Goal: Information Seeking & Learning: Learn about a topic

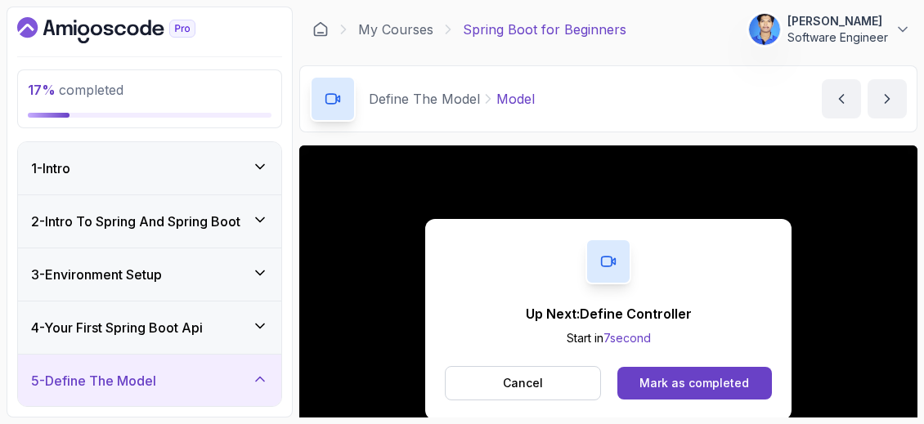
scroll to position [80, 0]
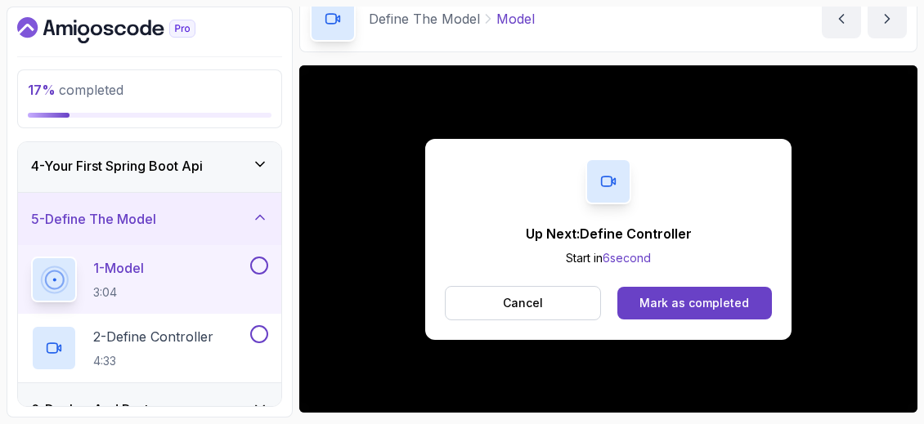
click at [704, 284] on div "Up Next: Define Controller Start in 6 second Cancel Mark as completed" at bounding box center [608, 239] width 366 height 201
click at [691, 301] on div "Mark as completed" at bounding box center [695, 303] width 110 height 16
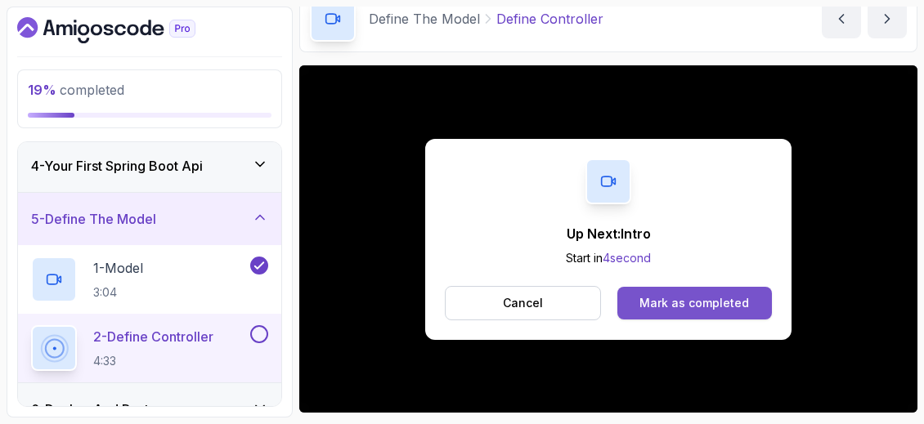
click at [640, 304] on button "Mark as completed" at bounding box center [694, 303] width 155 height 33
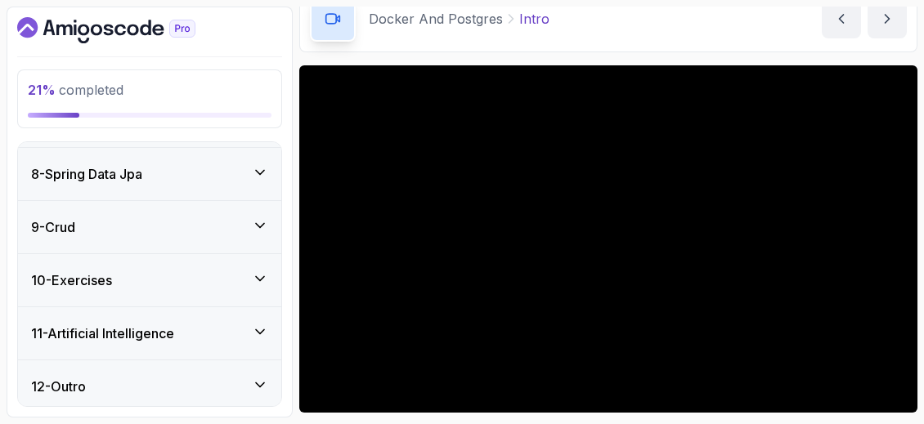
scroll to position [683, 0]
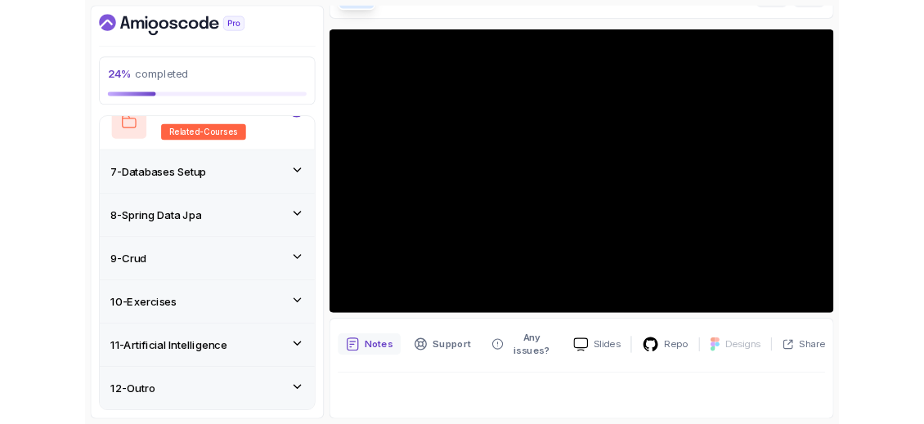
scroll to position [107, 0]
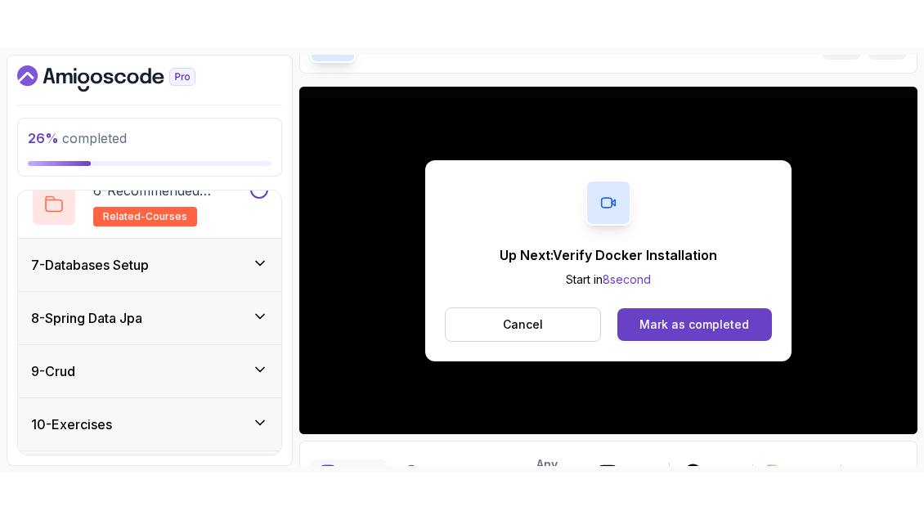
scroll to position [779, 0]
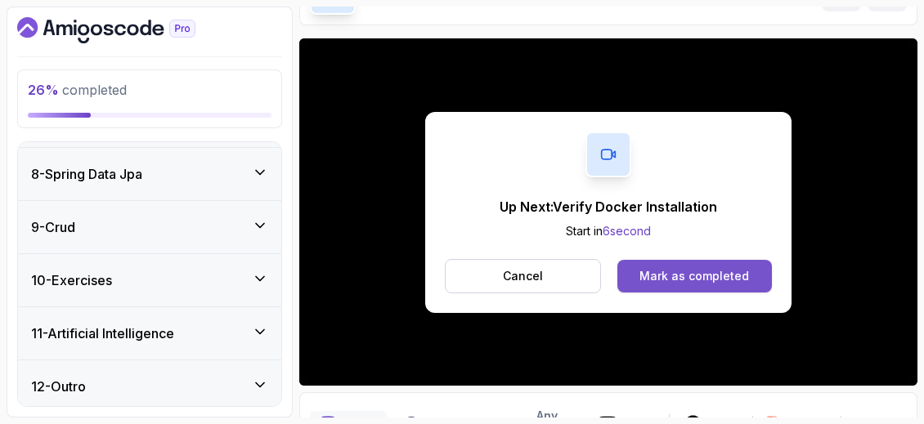
click at [685, 268] on div "Mark as completed" at bounding box center [695, 276] width 110 height 16
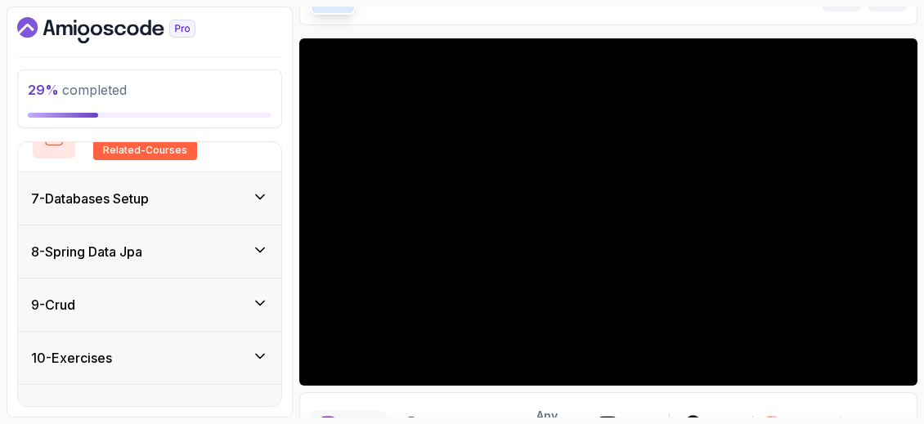
scroll to position [701, 0]
click at [247, 217] on div "7 - Databases Setup" at bounding box center [149, 199] width 263 height 52
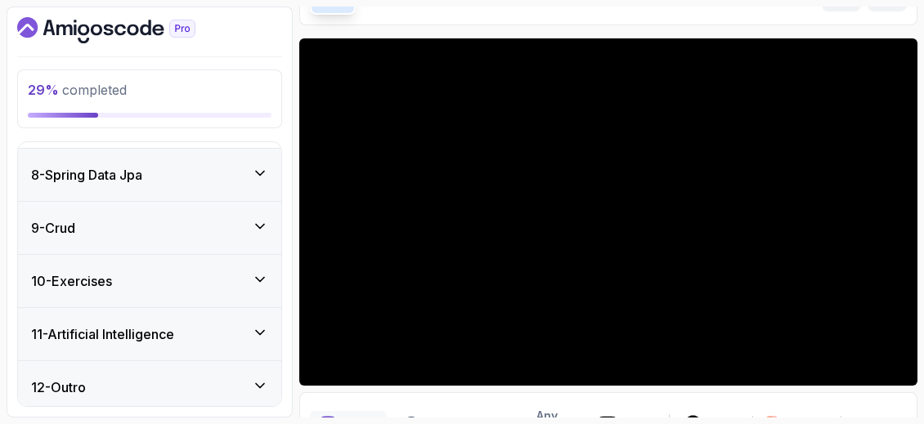
scroll to position [572, 0]
click at [216, 181] on div "8 - Spring Data Jpa" at bounding box center [149, 174] width 263 height 52
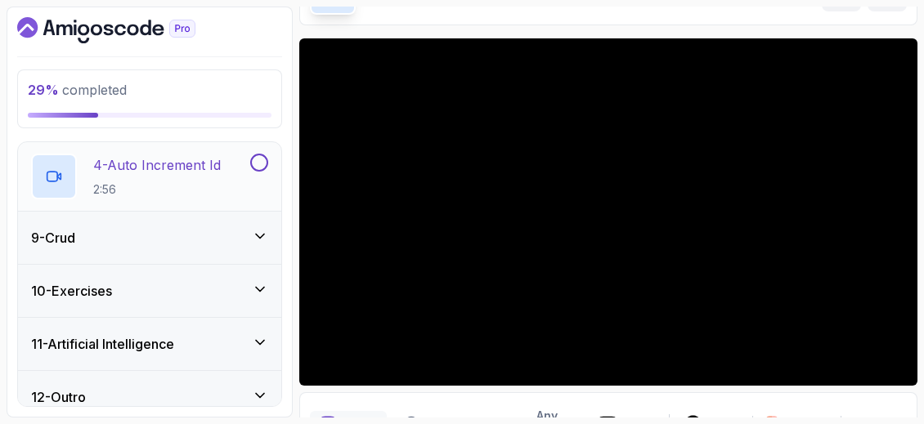
scroll to position [641, 0]
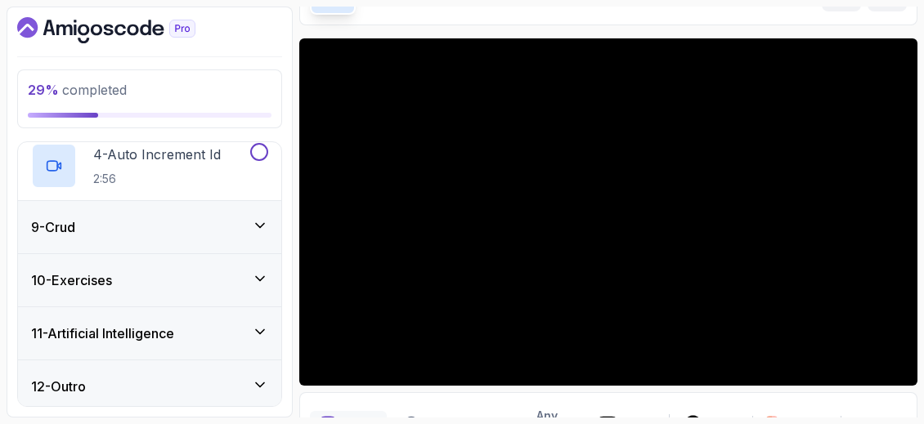
click at [229, 276] on div "10 - Exercises" at bounding box center [149, 281] width 237 height 20
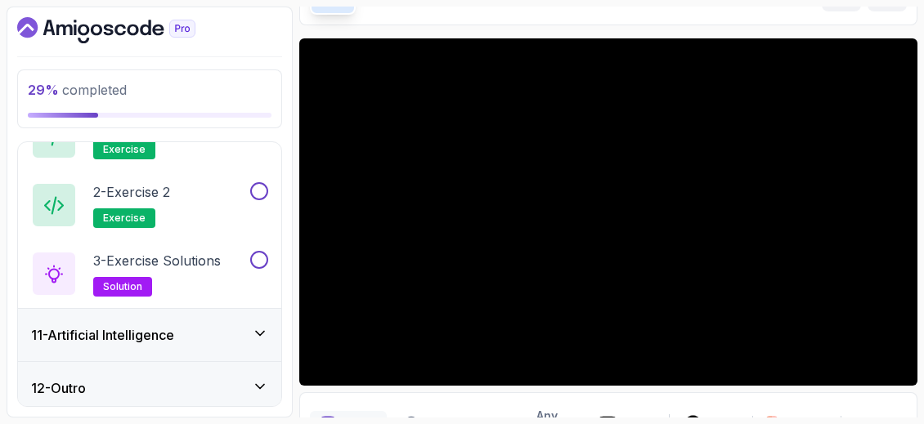
scroll to position [572, 0]
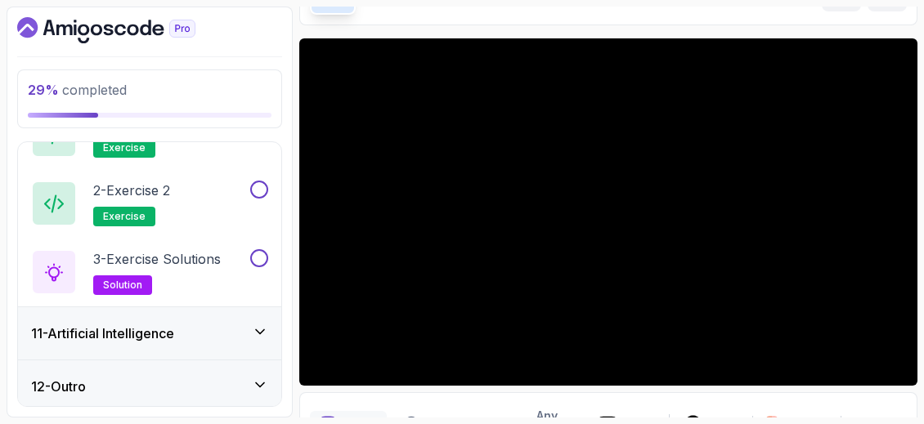
click at [211, 331] on div "11 - Artificial Intelligence" at bounding box center [149, 334] width 237 height 20
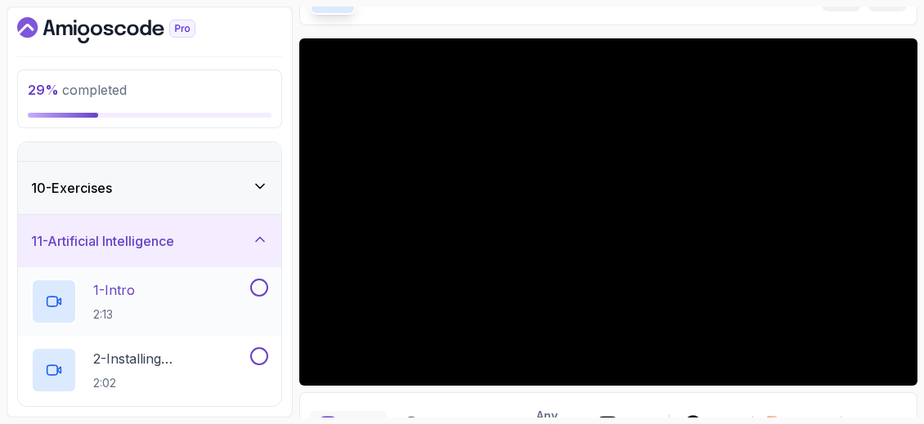
scroll to position [435, 0]
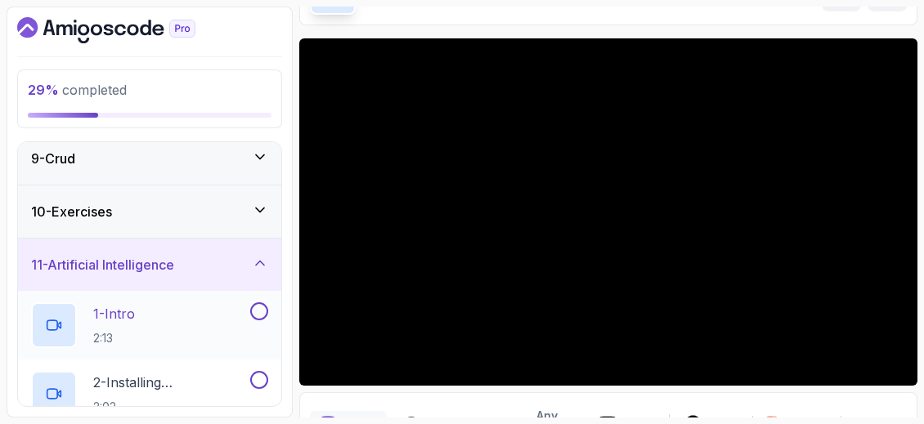
click at [162, 311] on div "1 - Intro 2:13" at bounding box center [139, 326] width 216 height 46
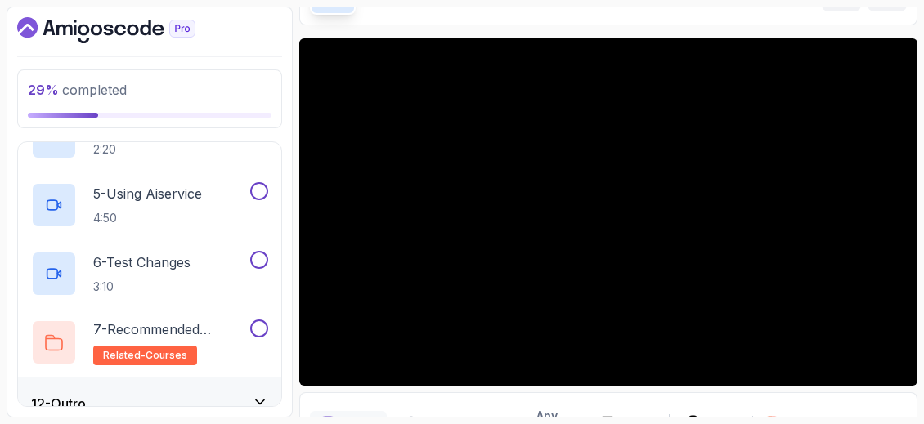
scroll to position [847, 0]
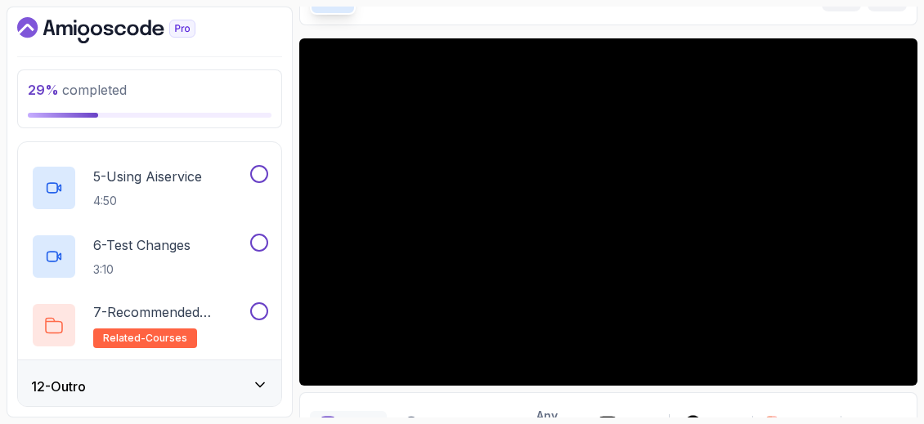
click at [189, 385] on div "12 - Outro" at bounding box center [149, 387] width 237 height 20
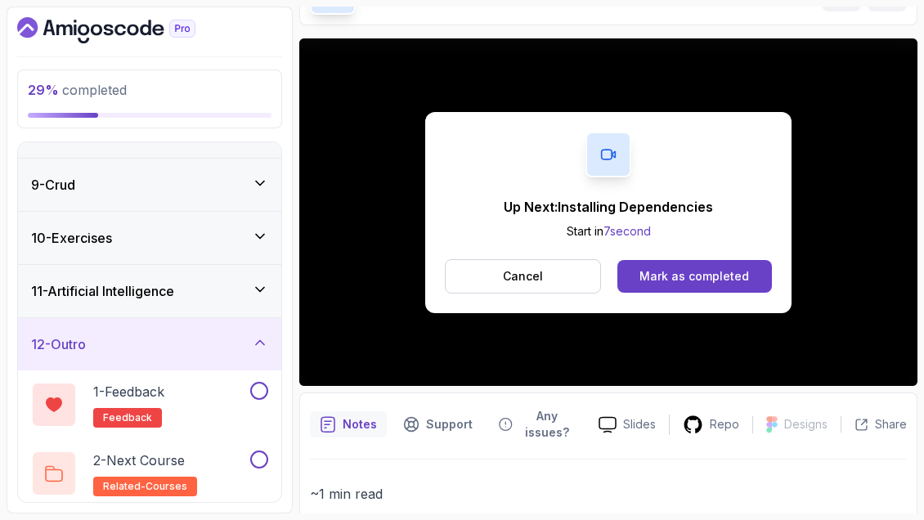
scroll to position [504, 0]
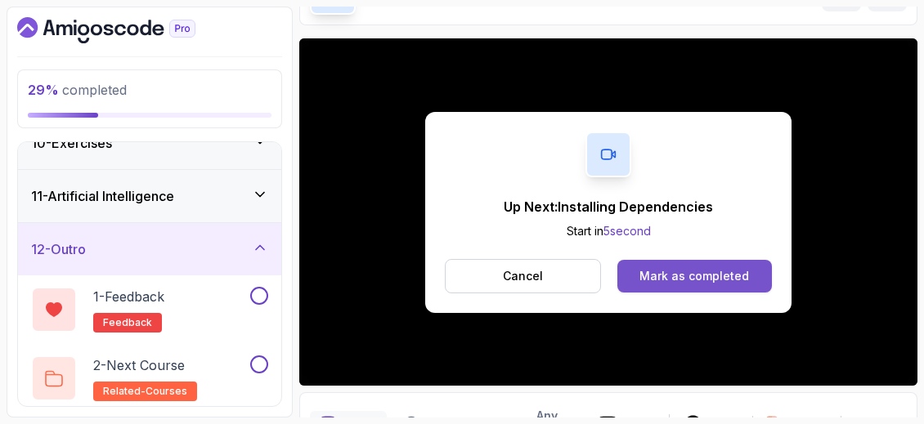
click at [670, 276] on div "Mark as completed" at bounding box center [695, 276] width 110 height 16
